Goal: Task Accomplishment & Management: Complete application form

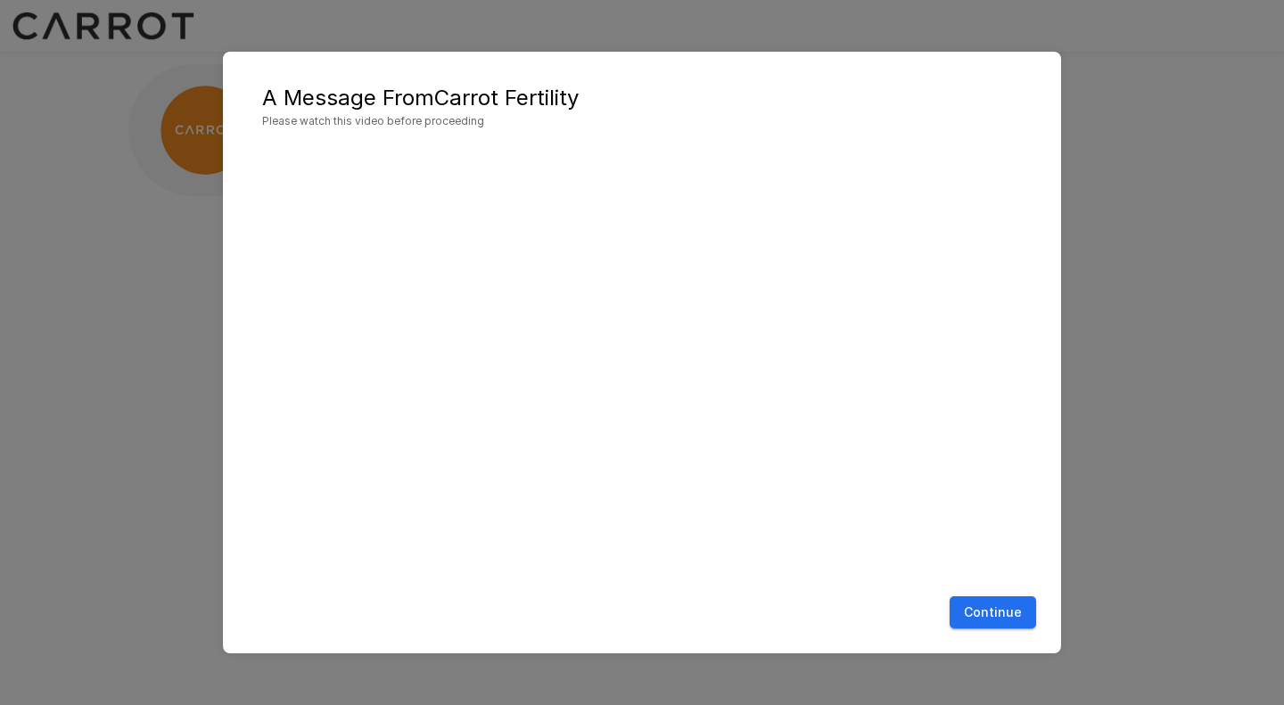
click at [1007, 607] on button "Continue" at bounding box center [992, 612] width 86 height 33
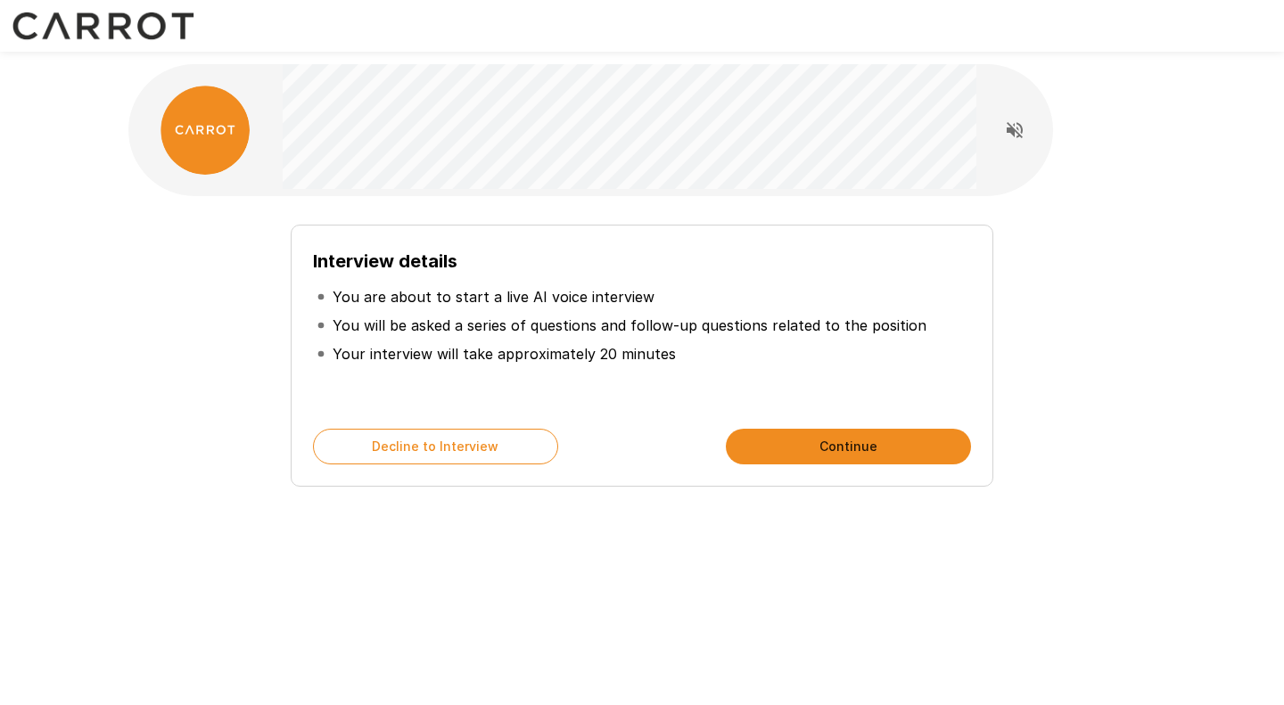
click at [793, 440] on button "Continue" at bounding box center [848, 447] width 245 height 36
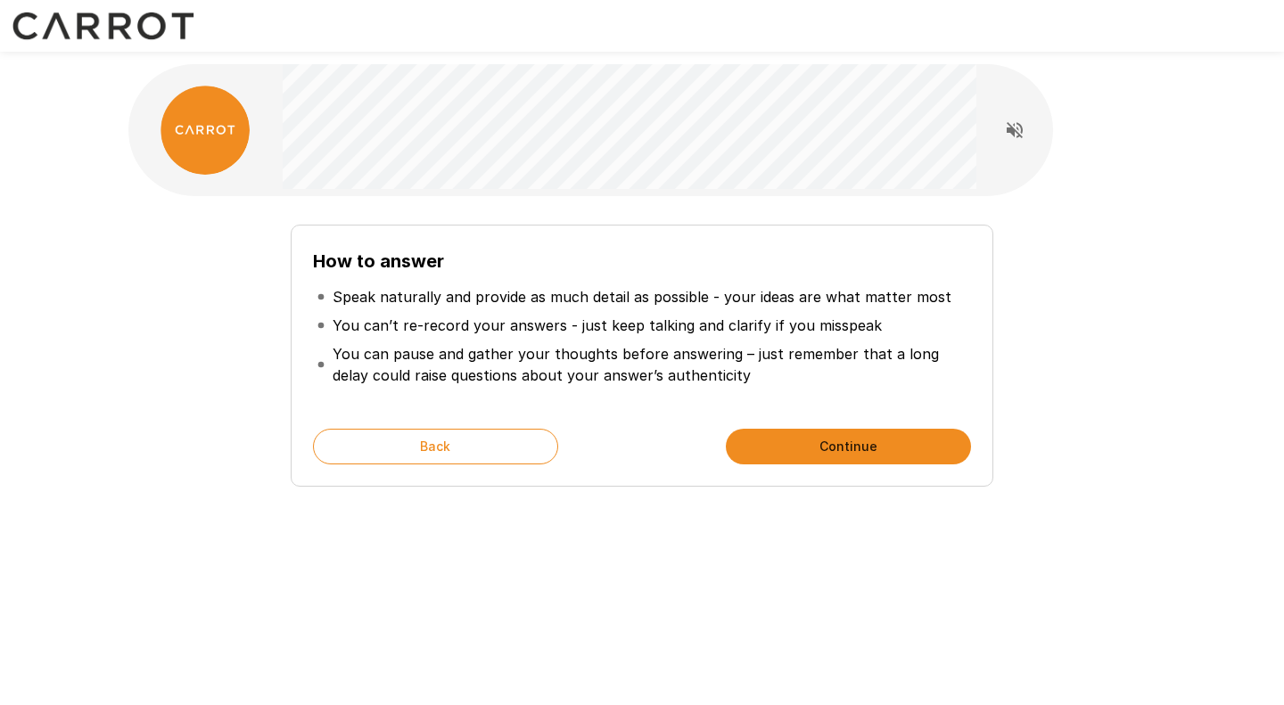
click at [814, 449] on button "Continue" at bounding box center [848, 447] width 245 height 36
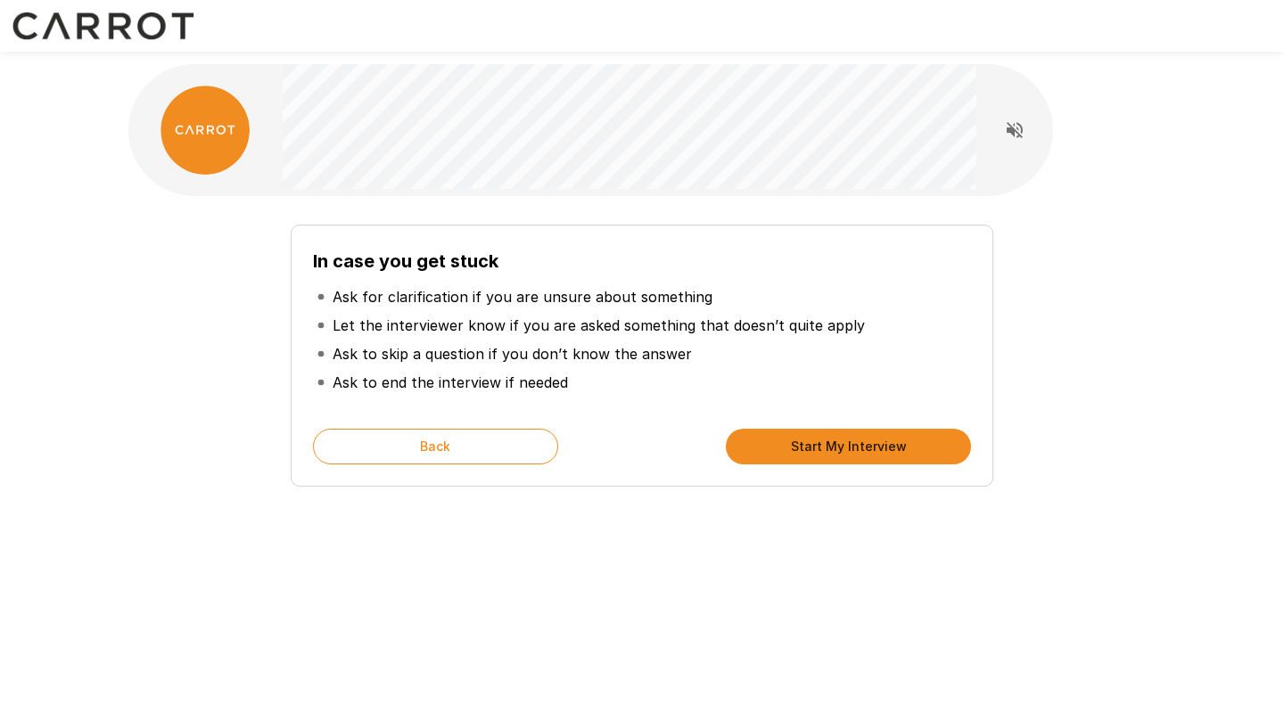
click at [1013, 130] on icon "Read questions aloud" at bounding box center [1015, 130] width 16 height 16
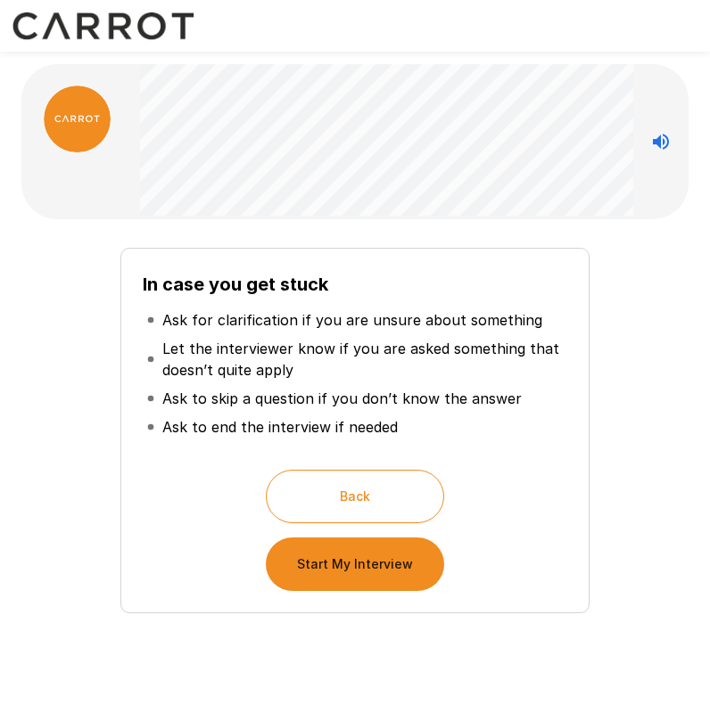
click at [380, 556] on button "Start My Interview" at bounding box center [355, 564] width 178 height 53
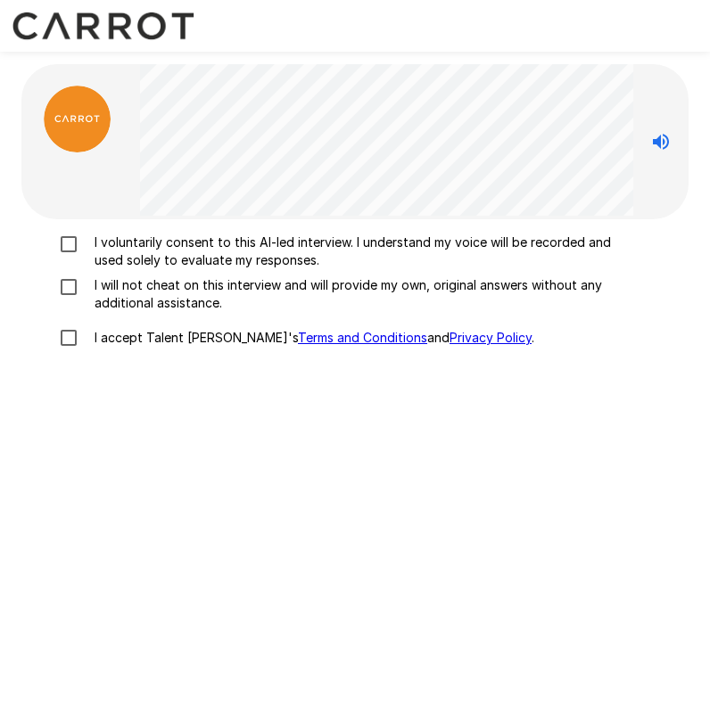
click at [216, 251] on p "I voluntarily consent to this AI-led interview. I understand my voice will be r…" at bounding box center [362, 252] width 551 height 36
click at [183, 276] on p "I will not cheat on this interview and will provide my own, original answers wi…" at bounding box center [362, 294] width 551 height 36
click at [142, 335] on p "I accept Talent Llama's Terms and Conditions and Privacy Policy ." at bounding box center [310, 338] width 447 height 18
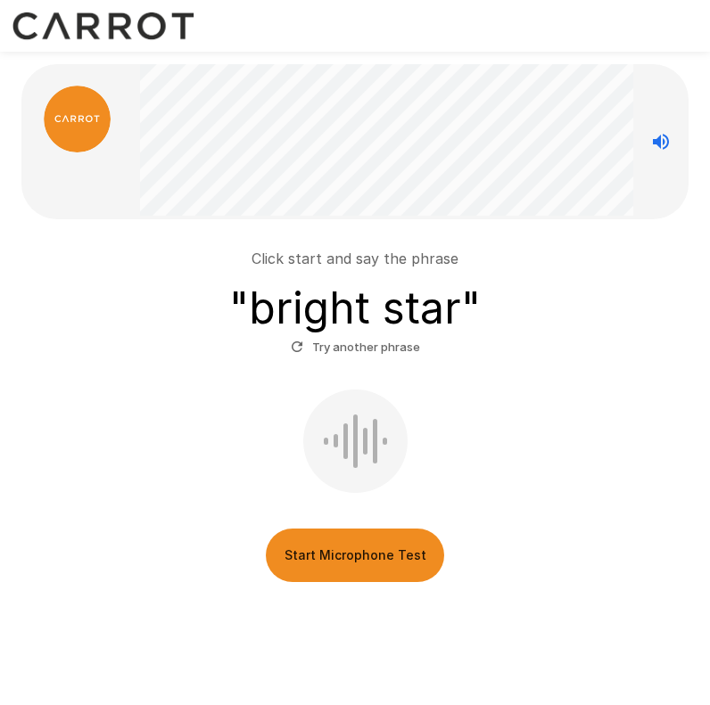
click at [384, 563] on button "Start Microphone Test" at bounding box center [355, 555] width 178 height 53
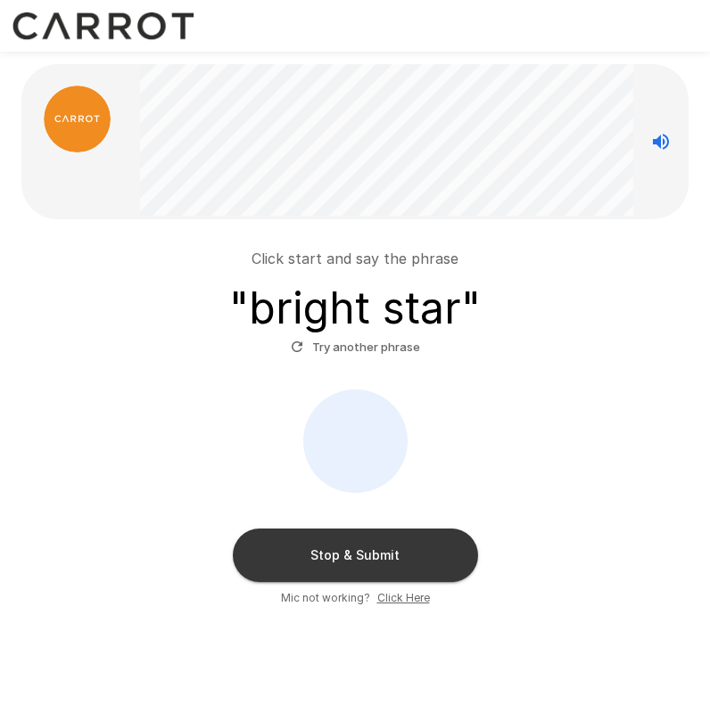
click at [327, 552] on button "Stop & Submit" at bounding box center [355, 555] width 245 height 53
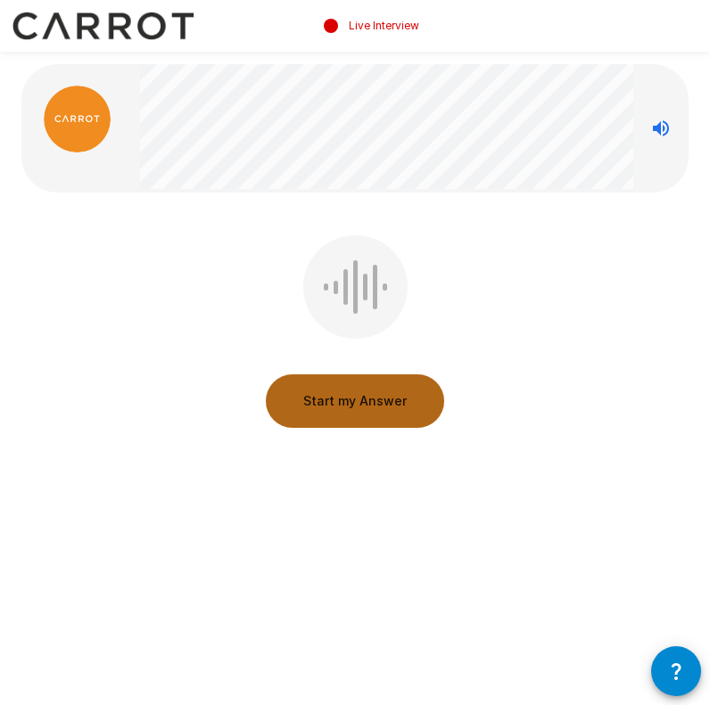
click at [402, 398] on button "Start my Answer" at bounding box center [355, 400] width 178 height 53
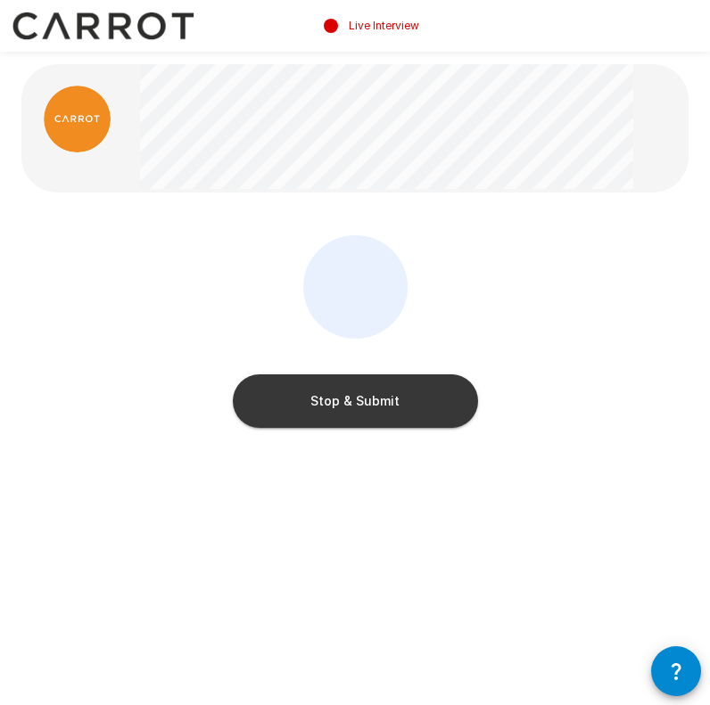
click at [402, 398] on button "Stop & Submit" at bounding box center [355, 400] width 245 height 53
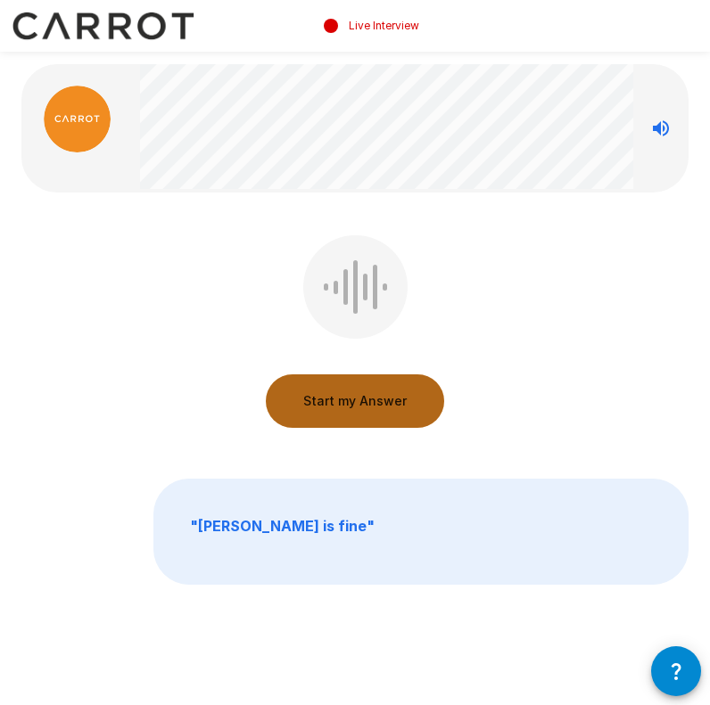
click at [387, 377] on button "Start my Answer" at bounding box center [355, 400] width 178 height 53
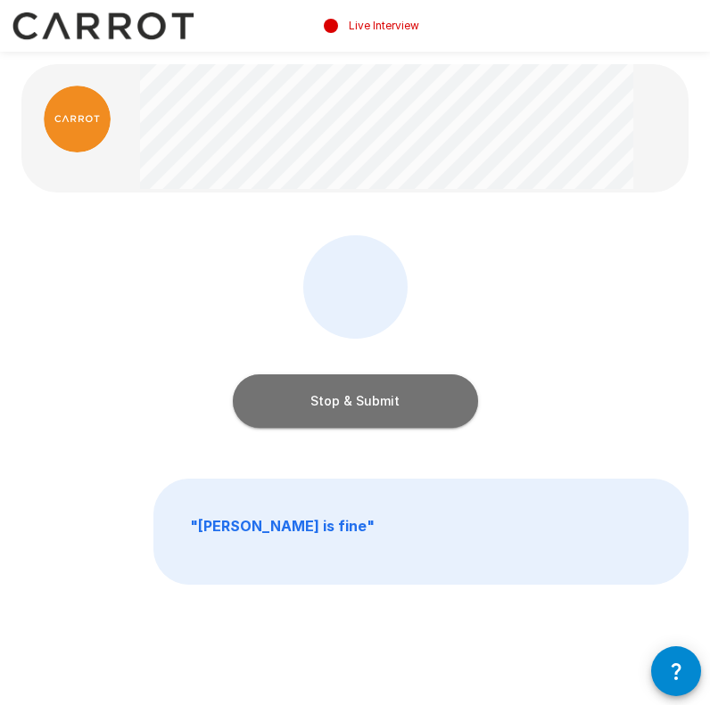
click at [362, 395] on button "Stop & Submit" at bounding box center [355, 400] width 245 height 53
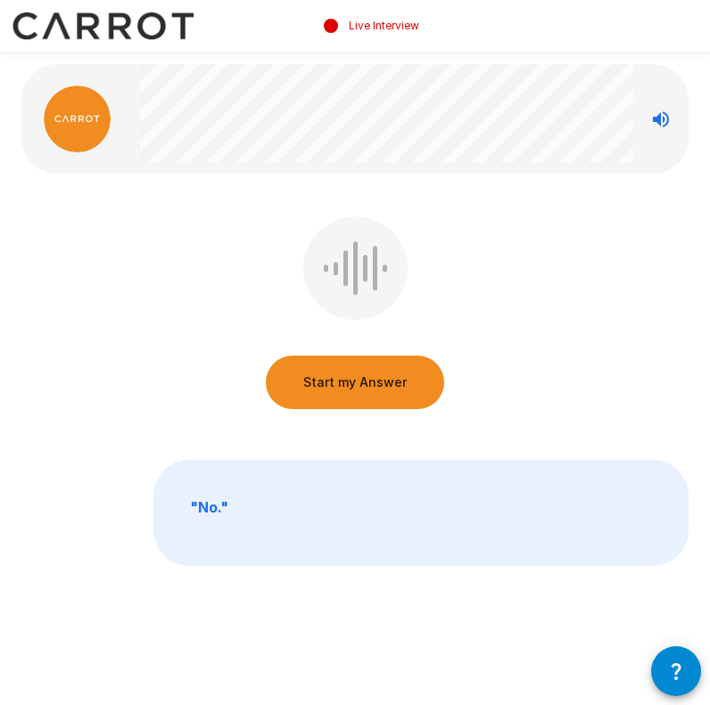
scroll to position [4, 0]
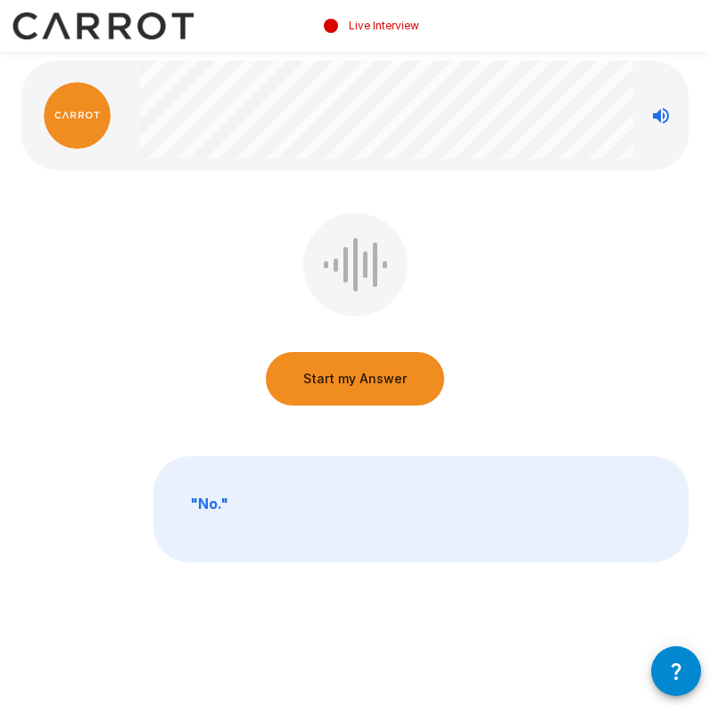
click at [364, 406] on div "Start my Answer" at bounding box center [355, 313] width 178 height 200
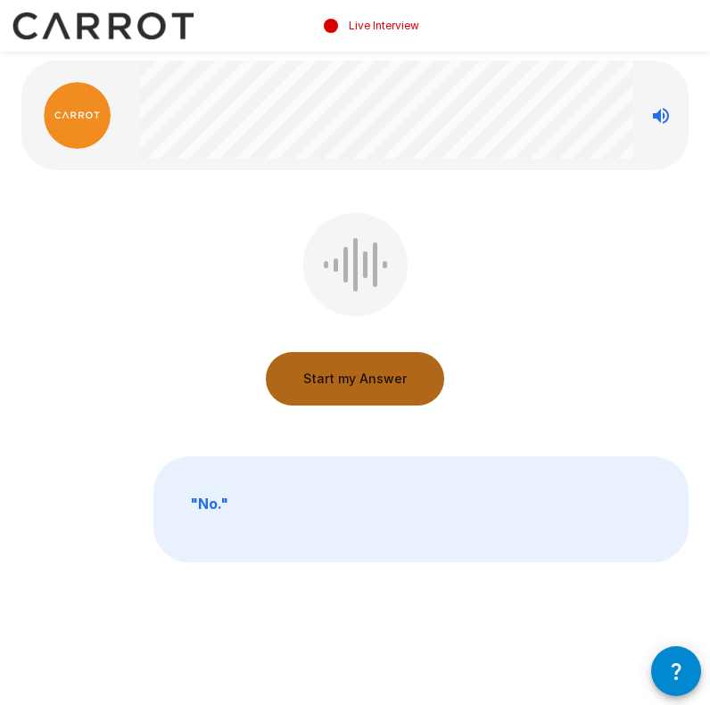
click at [371, 385] on button "Start my Answer" at bounding box center [355, 378] width 178 height 53
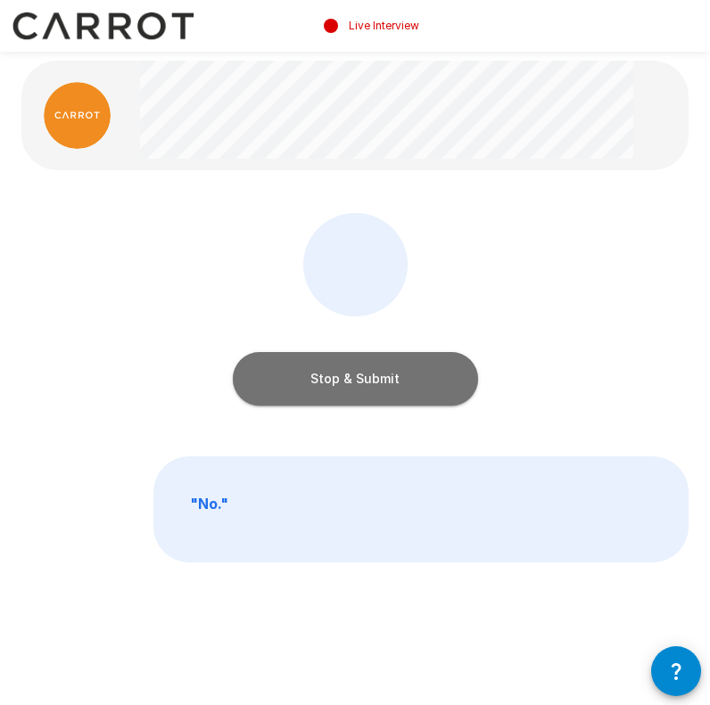
click at [390, 373] on button "Stop & Submit" at bounding box center [355, 378] width 245 height 53
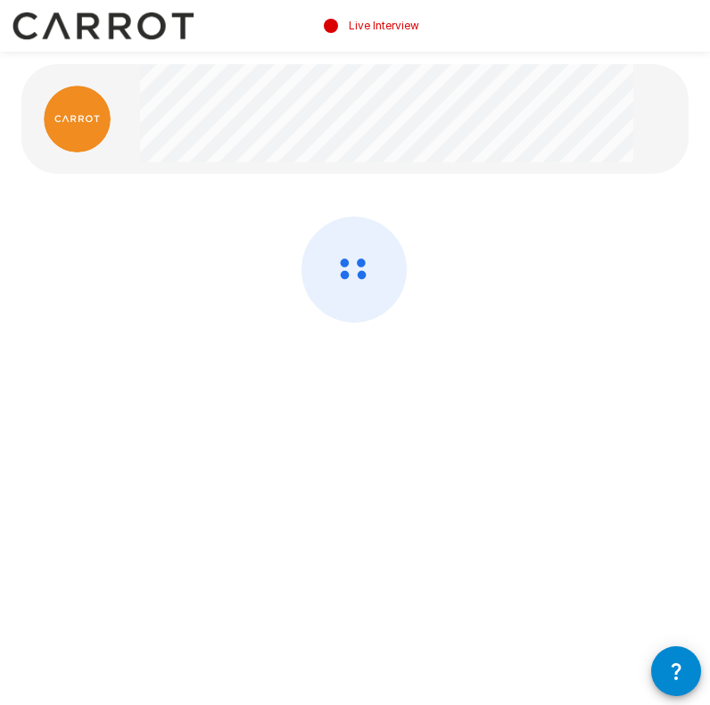
scroll to position [0, 0]
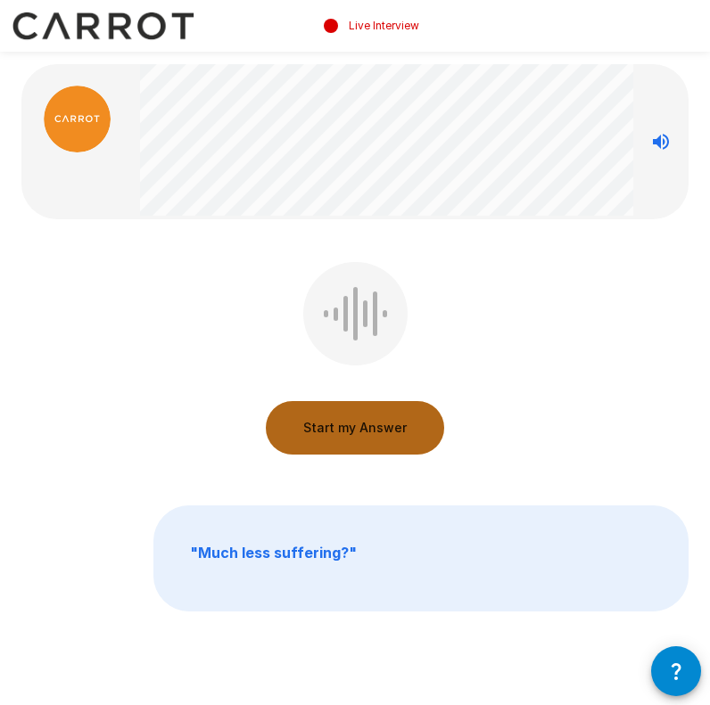
click at [355, 423] on button "Start my Answer" at bounding box center [355, 427] width 178 height 53
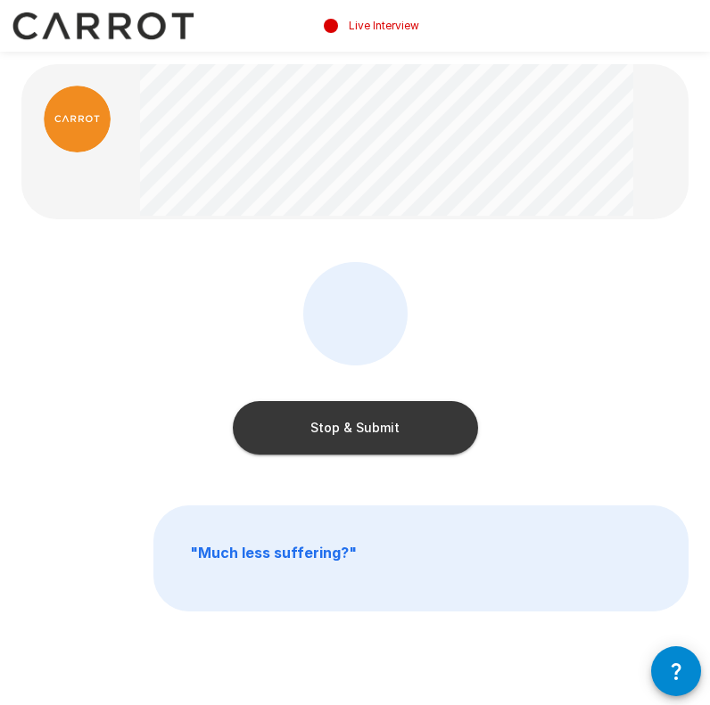
click at [355, 423] on button "Stop & Submit" at bounding box center [355, 427] width 245 height 53
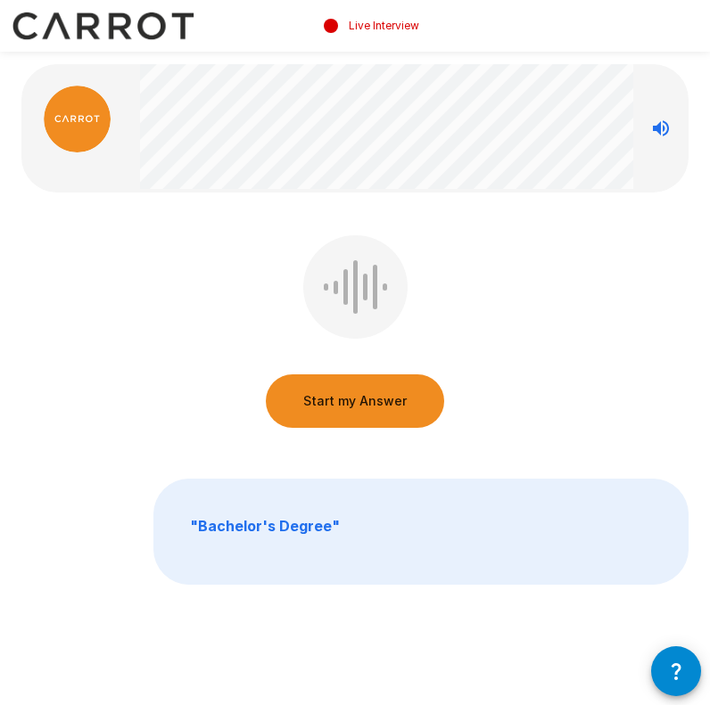
click at [370, 407] on button "Start my Answer" at bounding box center [355, 400] width 178 height 53
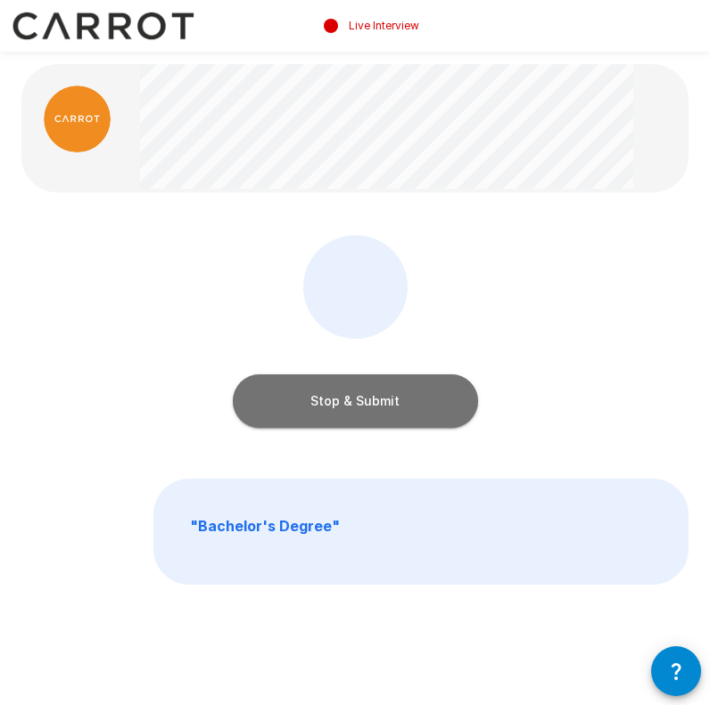
click at [370, 407] on button "Stop & Submit" at bounding box center [355, 400] width 245 height 53
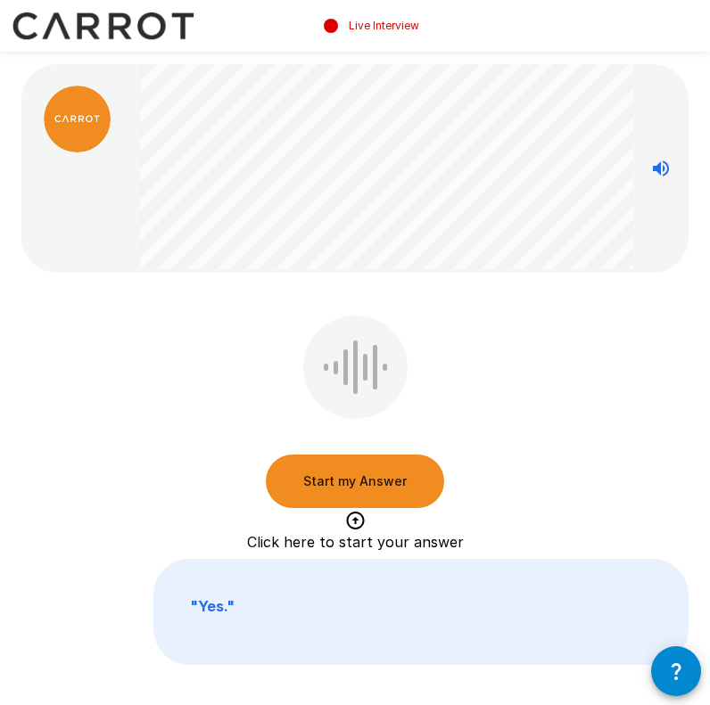
click at [370, 487] on button "Start my Answer" at bounding box center [355, 481] width 178 height 53
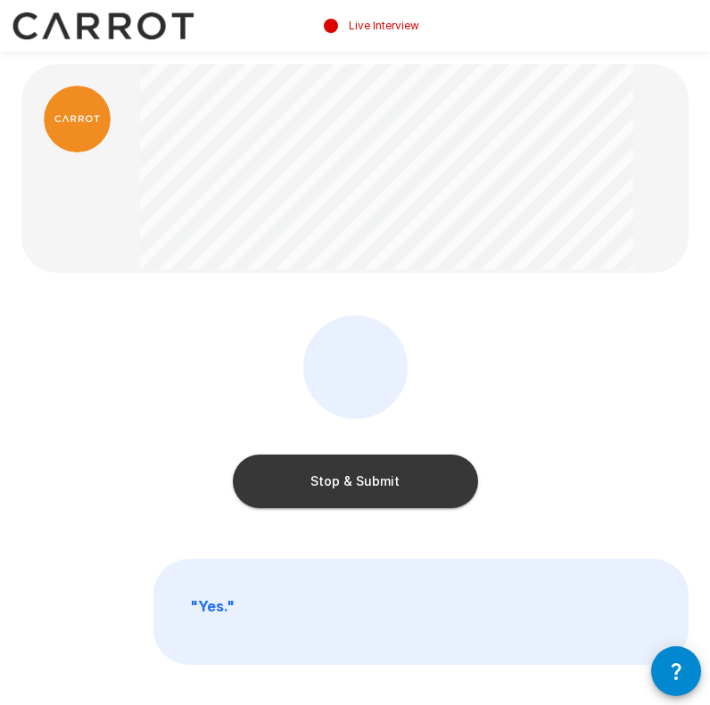
click at [370, 487] on button "Stop & Submit" at bounding box center [355, 481] width 245 height 53
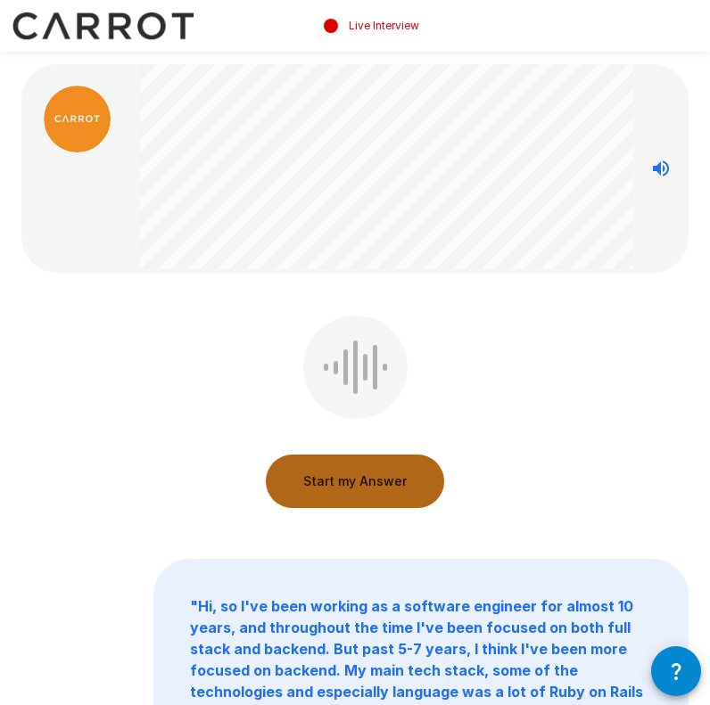
click at [380, 490] on button "Start my Answer" at bounding box center [355, 481] width 178 height 53
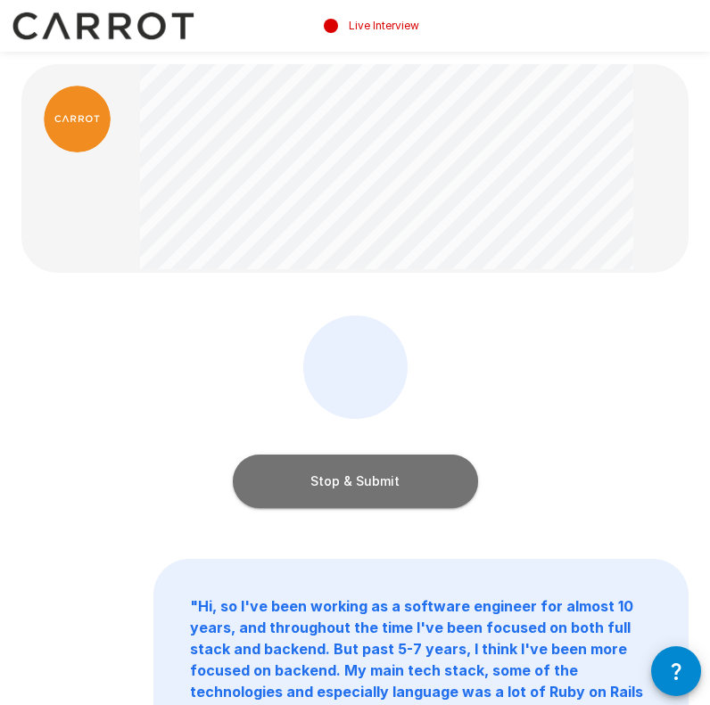
click at [380, 490] on button "Stop & Submit" at bounding box center [355, 481] width 245 height 53
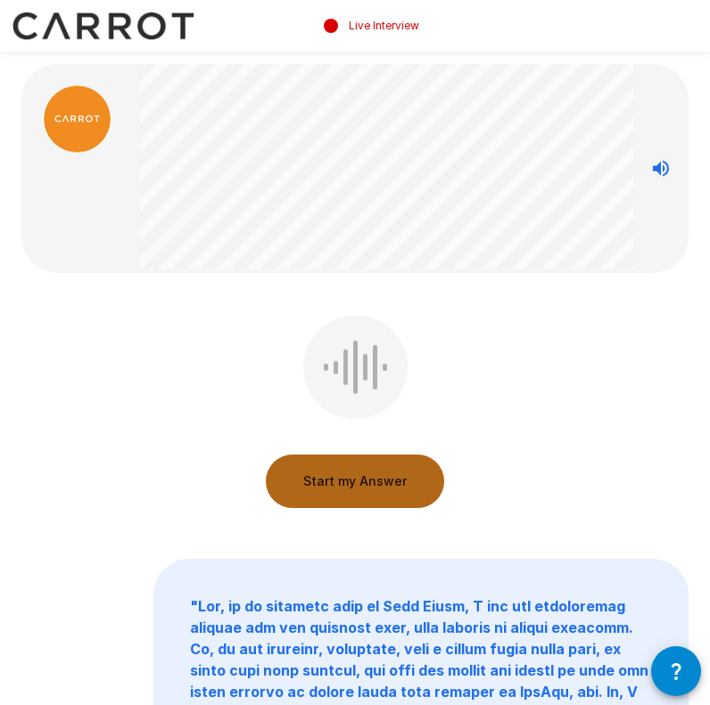
click at [380, 490] on button "Start my Answer" at bounding box center [355, 481] width 178 height 53
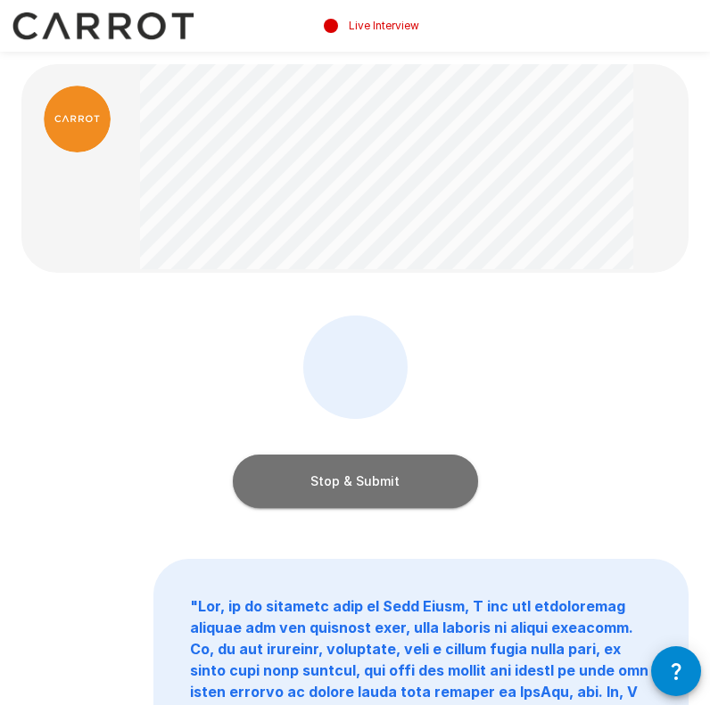
click at [380, 490] on button "Stop & Submit" at bounding box center [355, 481] width 245 height 53
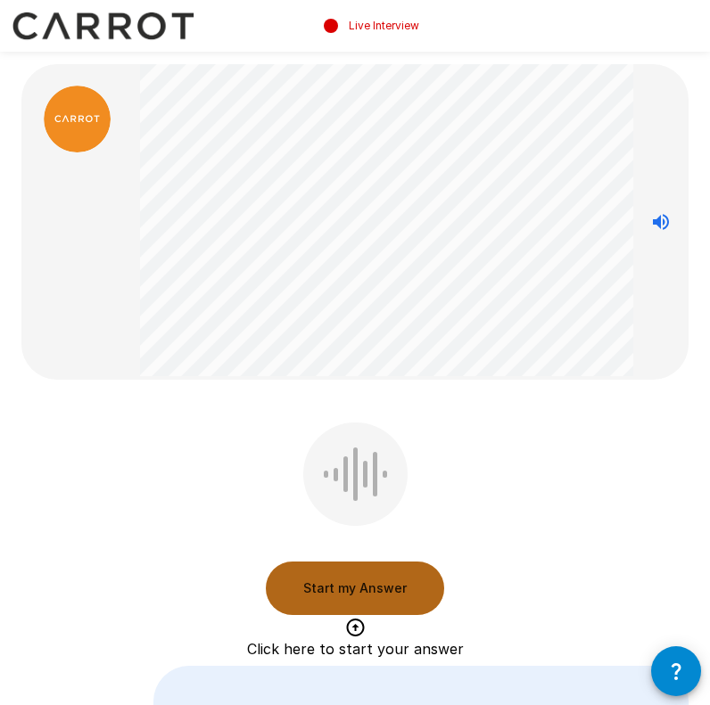
click at [361, 580] on button "Start my Answer" at bounding box center [355, 588] width 178 height 53
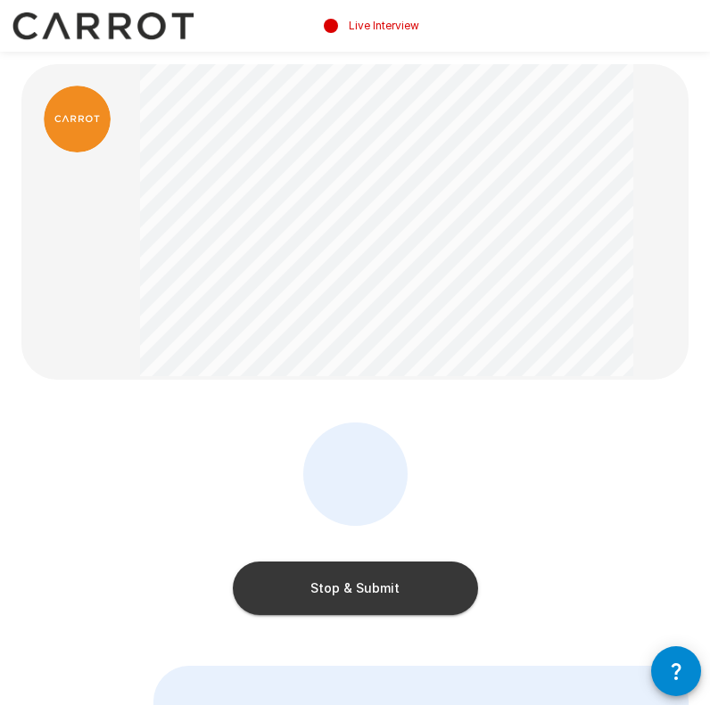
click at [338, 595] on button "Stop & Submit" at bounding box center [355, 588] width 245 height 53
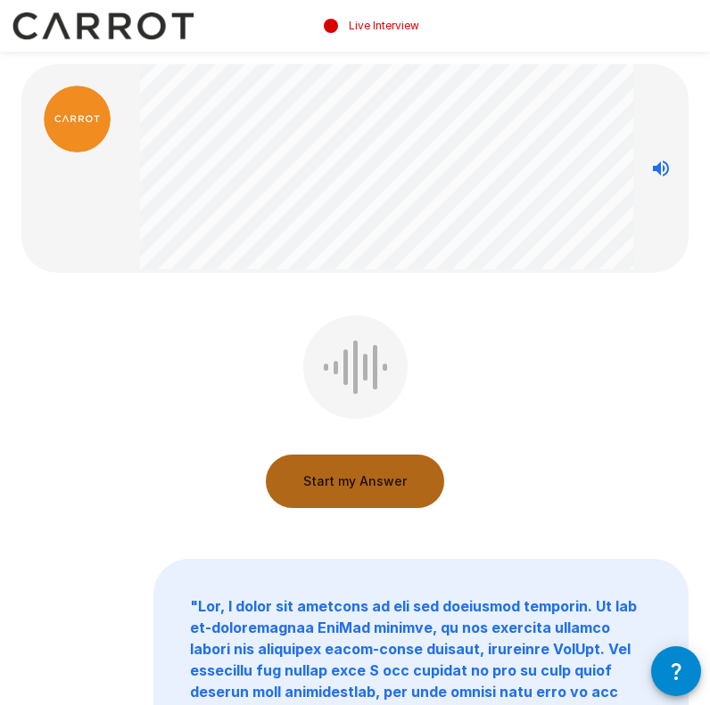
click at [397, 481] on button "Start my Answer" at bounding box center [355, 481] width 178 height 53
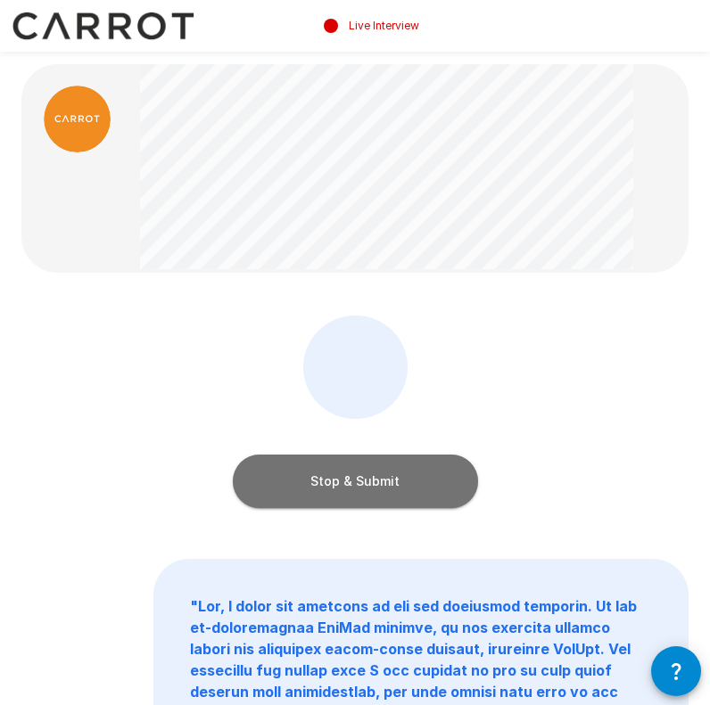
click at [397, 481] on button "Stop & Submit" at bounding box center [355, 481] width 245 height 53
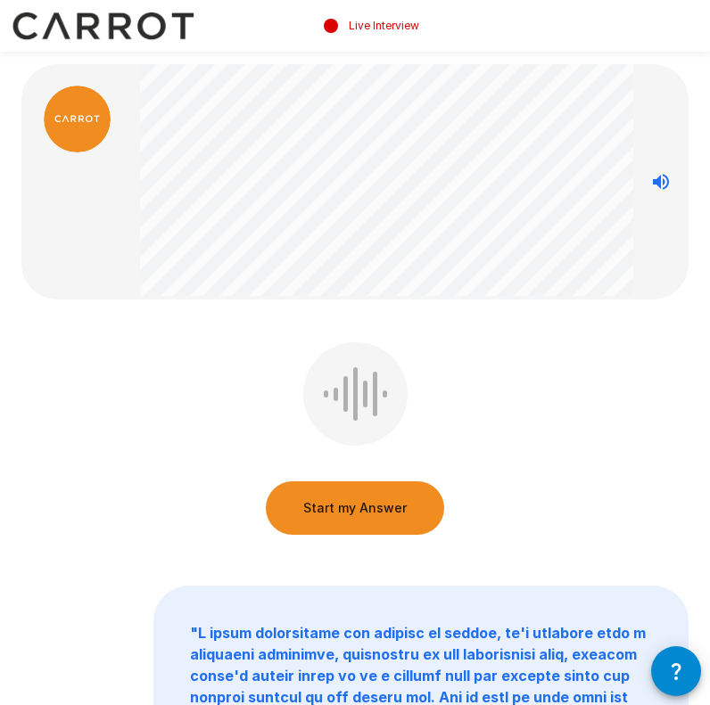
click at [372, 415] on div at bounding box center [355, 393] width 104 height 103
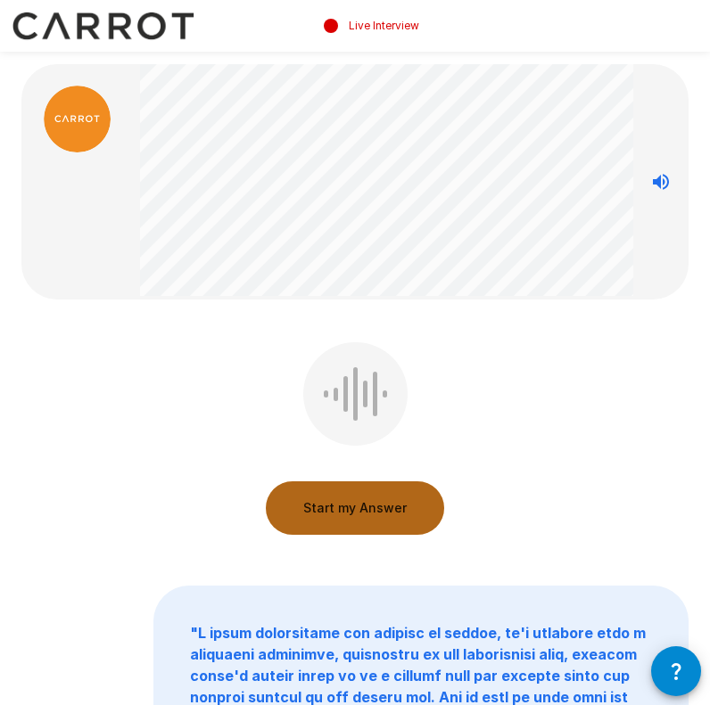
click at [371, 496] on button "Start my Answer" at bounding box center [355, 507] width 178 height 53
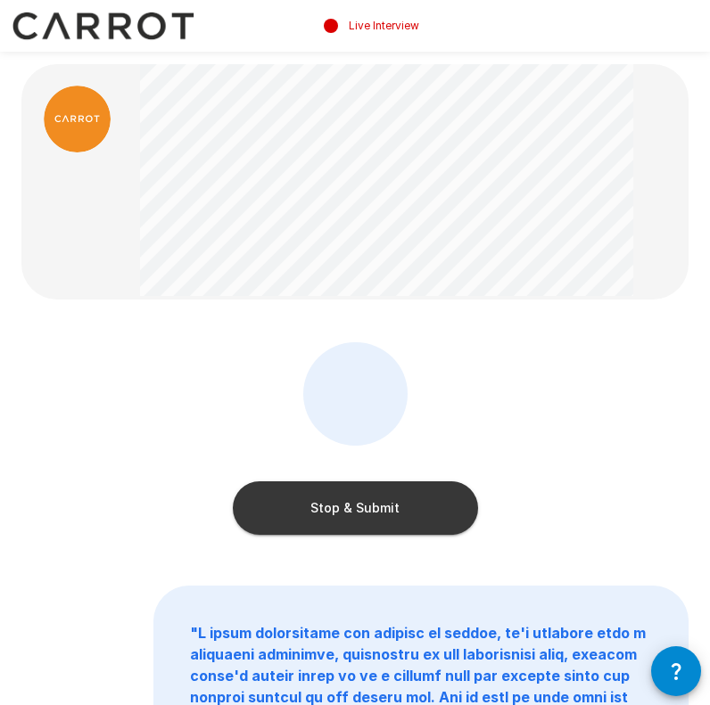
click at [395, 521] on button "Stop & Submit" at bounding box center [355, 507] width 245 height 53
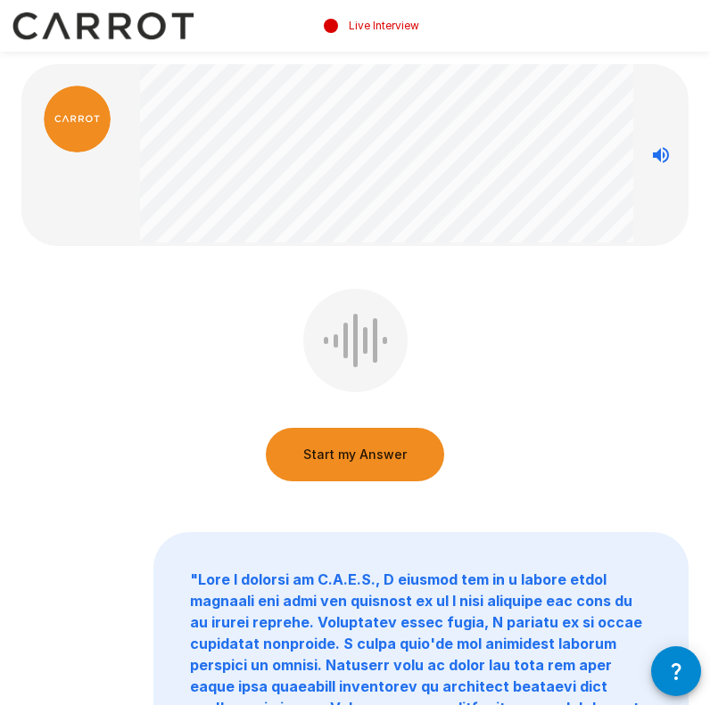
click at [530, 317] on div "Start my Answer" at bounding box center [354, 389] width 667 height 201
click at [285, 463] on button "Start my Answer" at bounding box center [355, 454] width 178 height 53
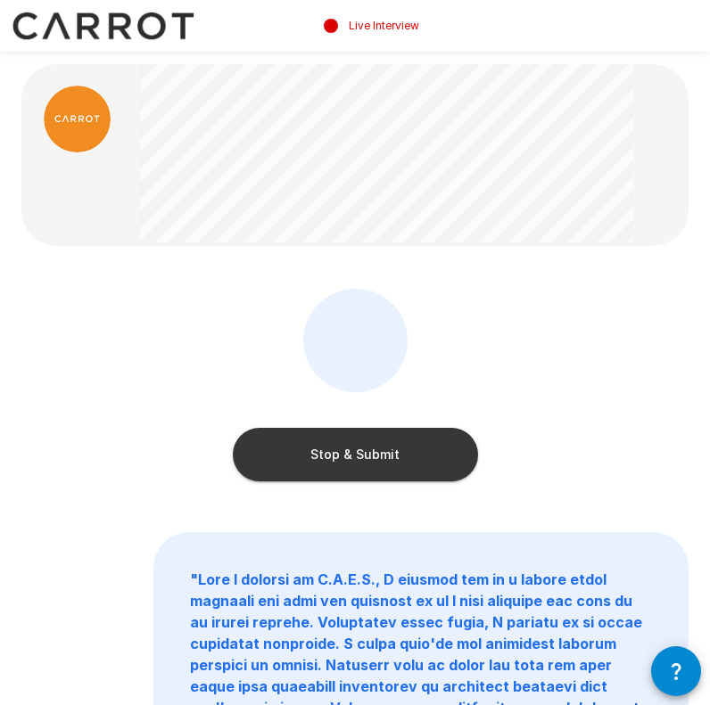
click at [267, 464] on button "Stop & Submit" at bounding box center [355, 454] width 245 height 53
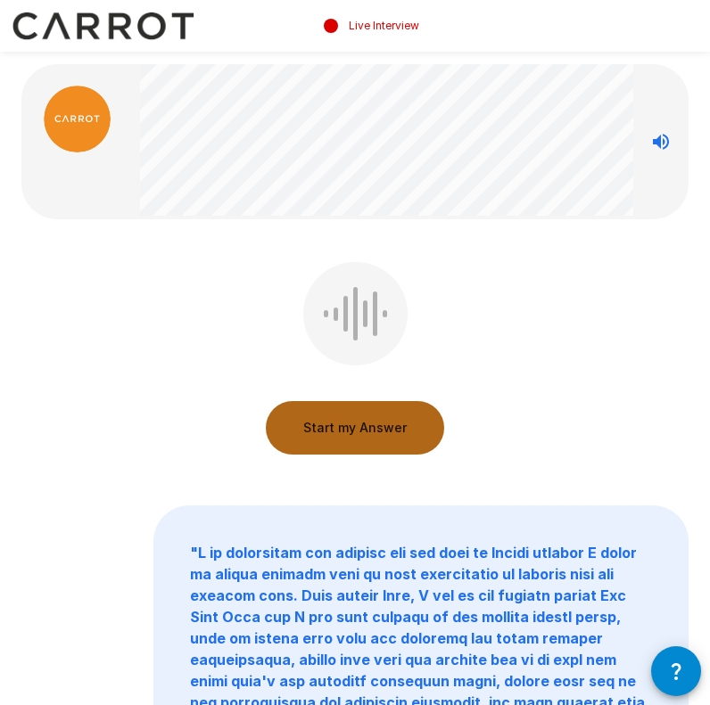
click at [327, 428] on button "Start my Answer" at bounding box center [355, 427] width 178 height 53
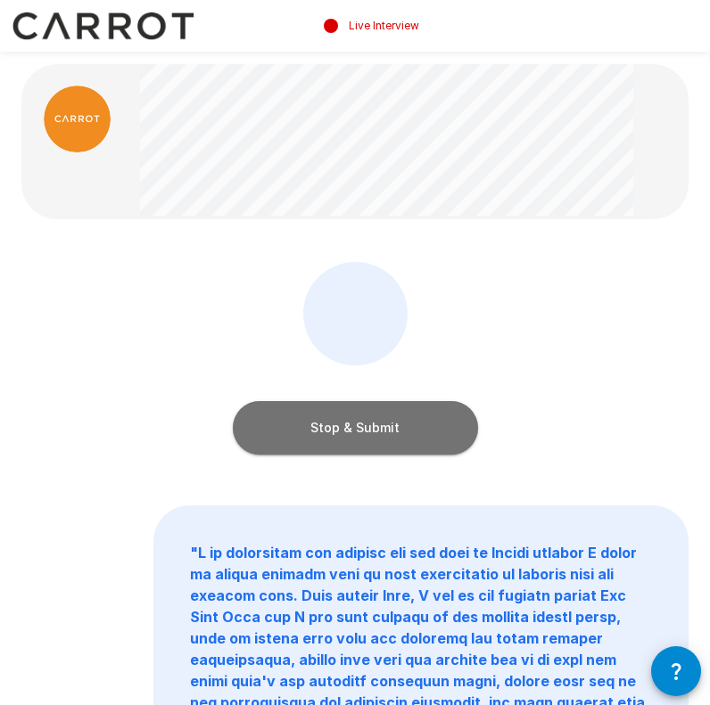
click at [280, 423] on button "Stop & Submit" at bounding box center [355, 427] width 245 height 53
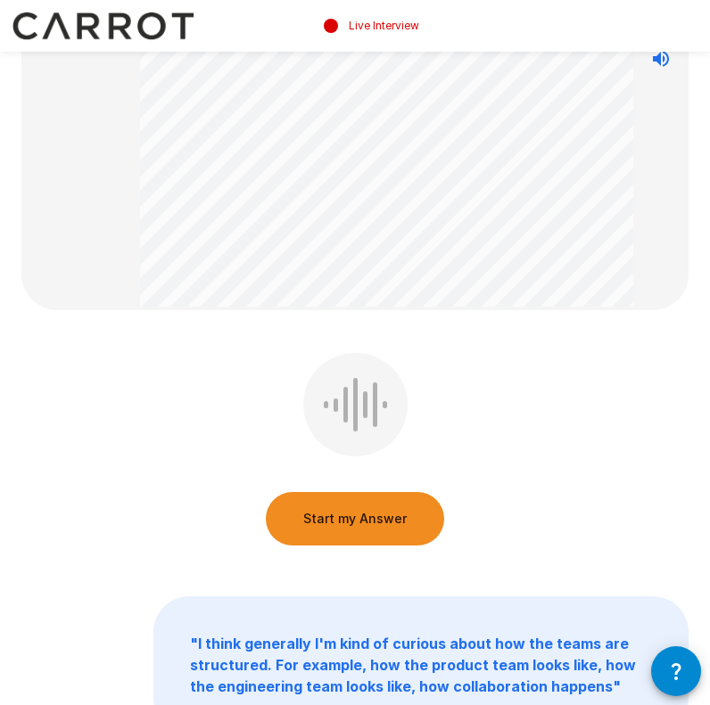
scroll to position [284, 0]
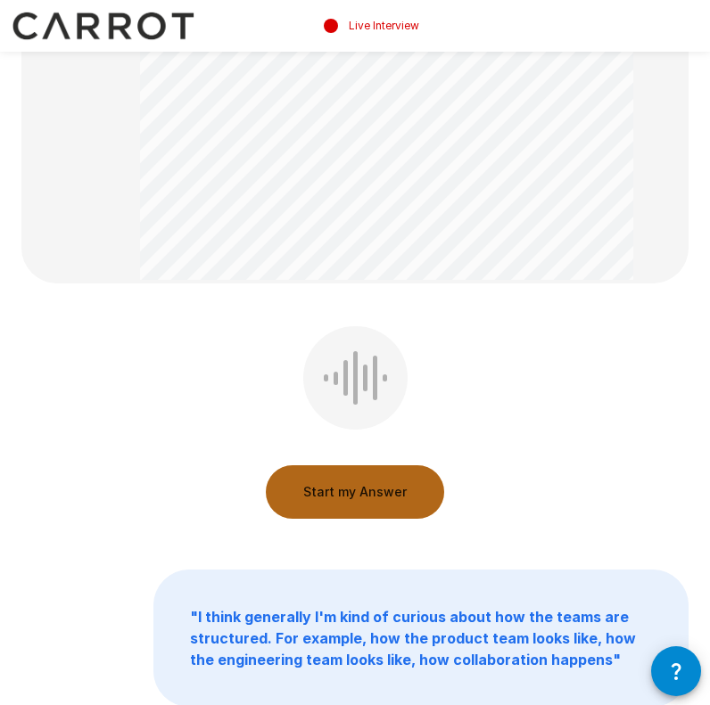
click at [370, 503] on button "Start my Answer" at bounding box center [355, 491] width 178 height 53
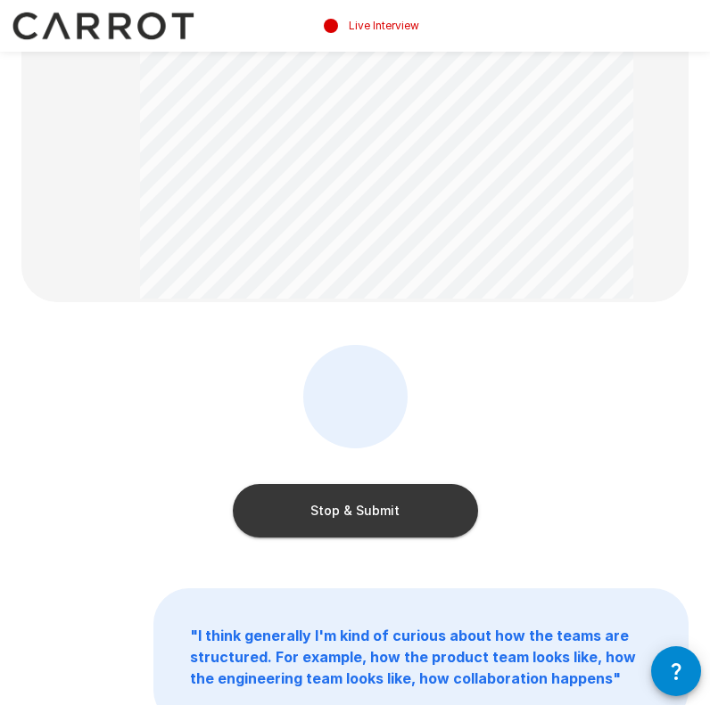
click at [322, 521] on button "Stop & Submit" at bounding box center [355, 510] width 245 height 53
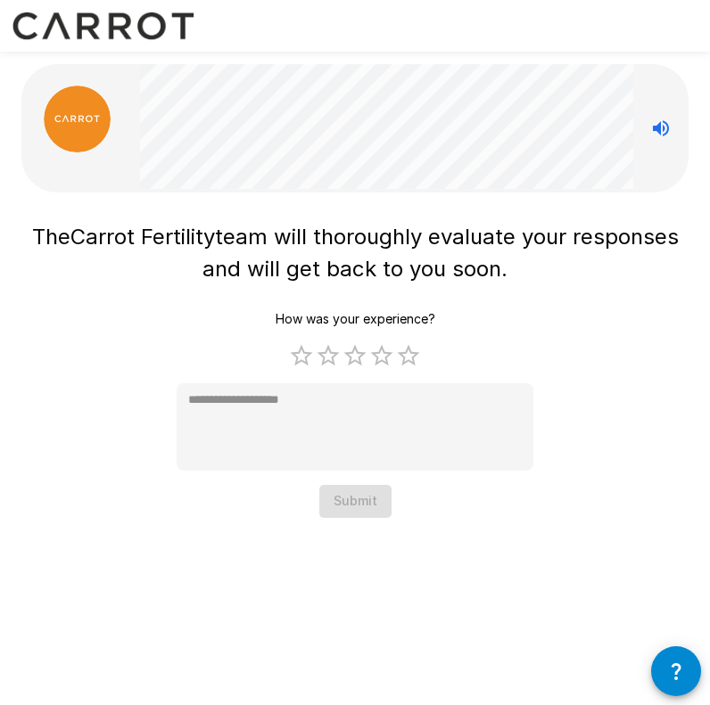
scroll to position [0, 0]
click at [390, 362] on label "4 Stars" at bounding box center [381, 355] width 27 height 27
type textarea "*"
click at [362, 494] on button "Submit" at bounding box center [355, 501] width 72 height 33
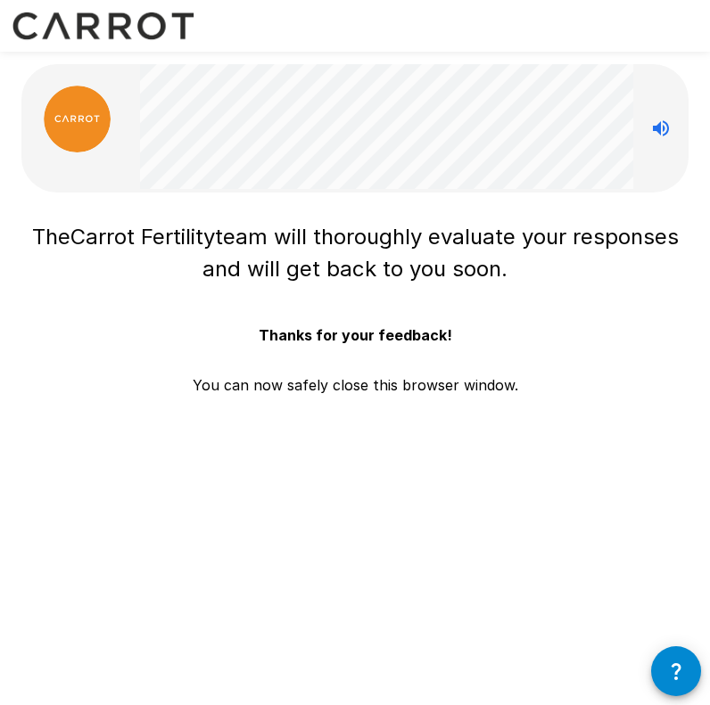
click at [254, 463] on div "The Carrot Fertility team will thoroughly evaluate your responses and will get …" at bounding box center [355, 278] width 710 height 557
